Goal: Answer question/provide support: Share knowledge or assist other users

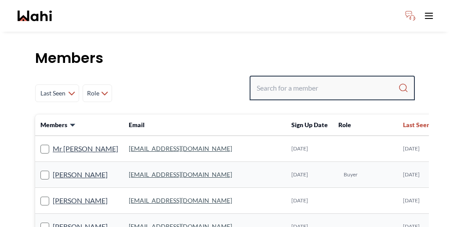
click at [327, 80] on input "Search input" at bounding box center [326, 88] width 141 height 16
paste input "Cheryl Zanetti"
type input "Cheryl Zanetti"
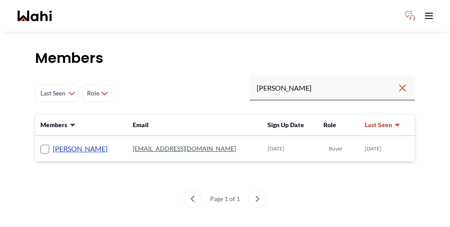
click at [59, 143] on link "Cheryl Zanetti" at bounding box center [80, 148] width 55 height 11
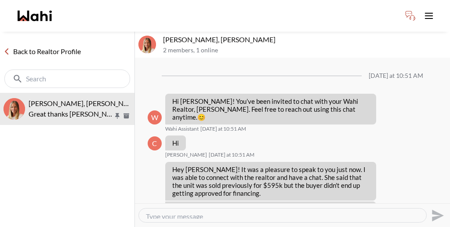
scroll to position [418, 0]
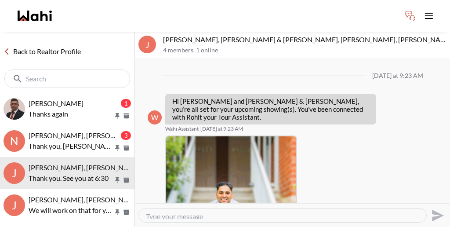
scroll to position [370, 0]
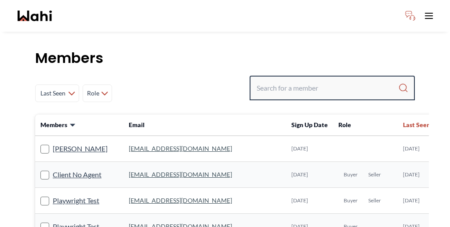
click at [327, 80] on input "Search input" at bounding box center [326, 88] width 141 height 16
paste input "Josh"
type input "Josh"
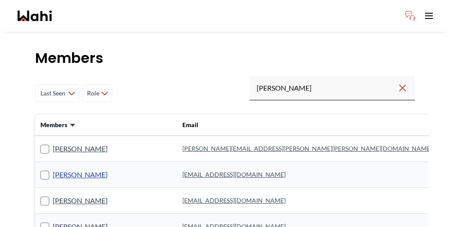
click at [65, 169] on link "Josh Hortaleza" at bounding box center [80, 174] width 55 height 11
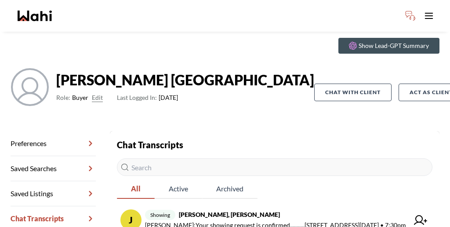
scroll to position [42, 0]
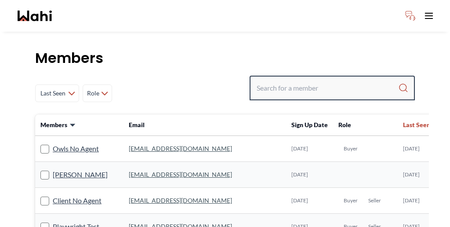
click at [342, 80] on input "Search input" at bounding box center [326, 88] width 141 height 16
paste input "Efrem"
type input "Efrem"
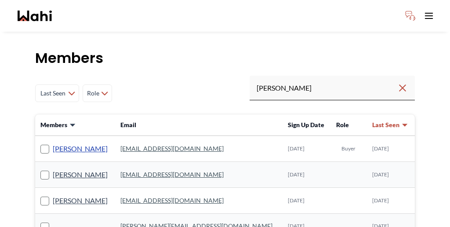
click at [61, 143] on link "Efrem Abraham" at bounding box center [80, 148] width 55 height 11
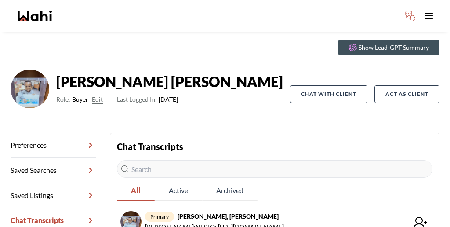
scroll to position [42, 0]
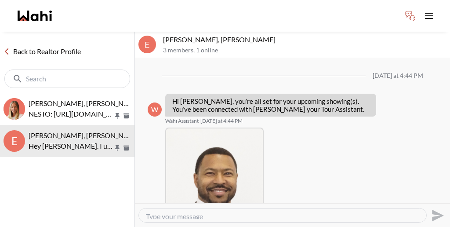
scroll to position [432, 0]
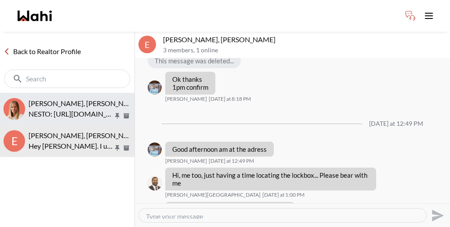
click at [59, 99] on span "Efrem Abraham, Michelle" at bounding box center [85, 103] width 112 height 8
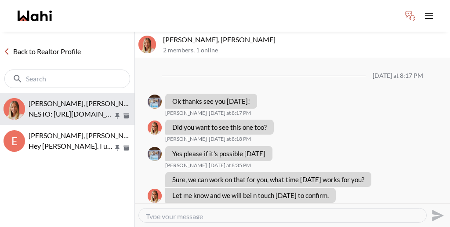
scroll to position [1173, 0]
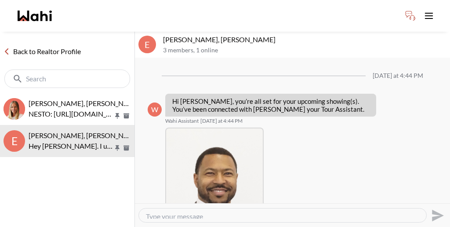
scroll to position [432, 0]
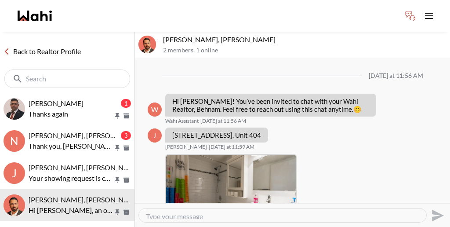
scroll to position [357, 0]
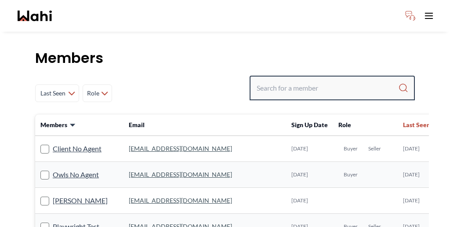
click at [335, 80] on input "Search input" at bounding box center [326, 88] width 141 height 16
paste input "[PERSON_NAME]"
type input "[PERSON_NAME]"
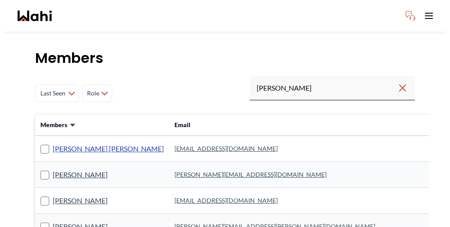
click at [53, 143] on link "[PERSON_NAME] [PERSON_NAME]" at bounding box center [108, 148] width 111 height 11
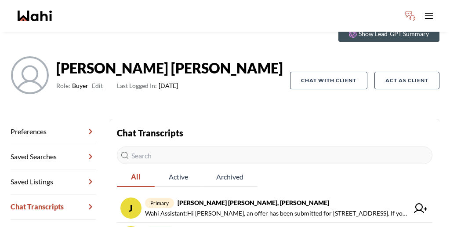
scroll to position [50, 0]
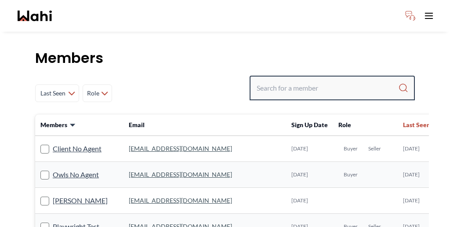
click at [324, 80] on input "Search input" at bounding box center [326, 88] width 141 height 16
type input "efrem"
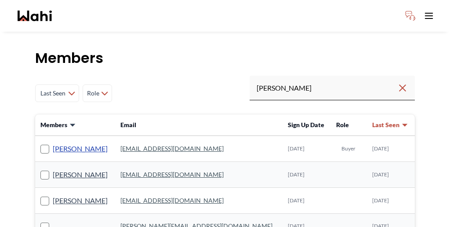
click at [72, 143] on link "[PERSON_NAME]" at bounding box center [80, 148] width 55 height 11
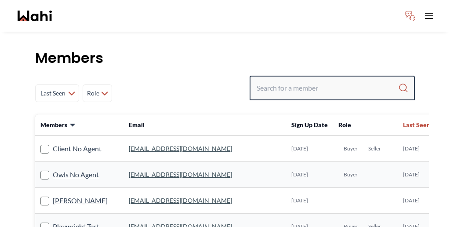
click at [315, 80] on input "Search input" at bounding box center [326, 88] width 141 height 16
paste input "STANNETTE"
type input "STANNETTE"
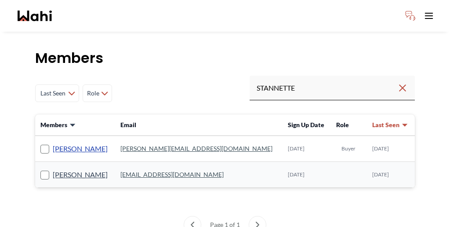
click at [77, 143] on link "[PERSON_NAME]" at bounding box center [80, 148] width 55 height 11
